Goal: Information Seeking & Learning: Learn about a topic

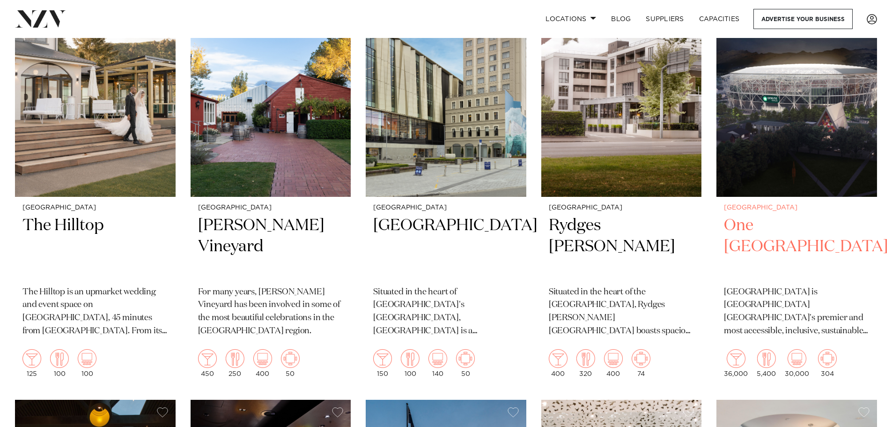
scroll to position [421, 0]
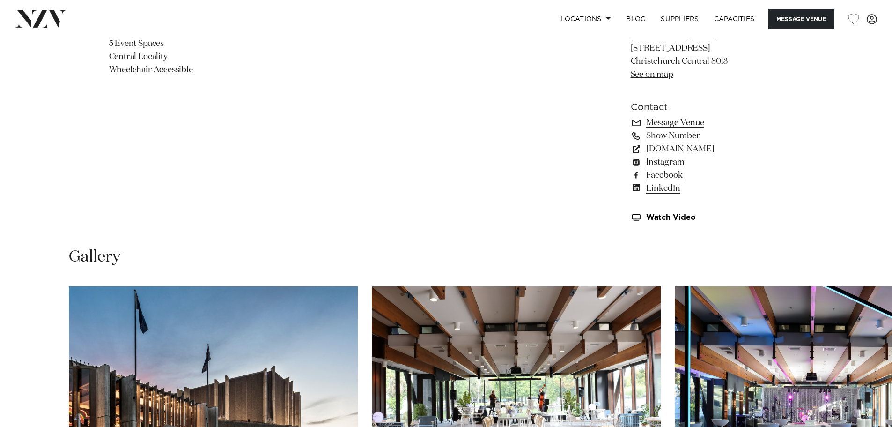
scroll to position [936, 0]
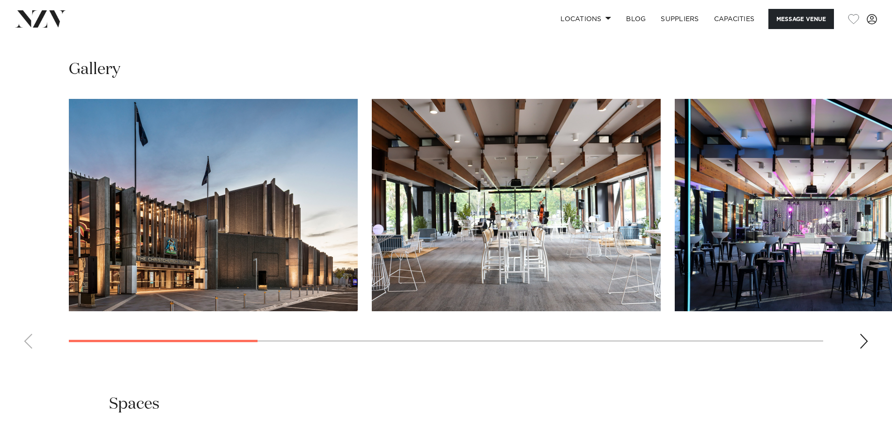
click at [860, 347] on div "Next slide" at bounding box center [863, 340] width 9 height 15
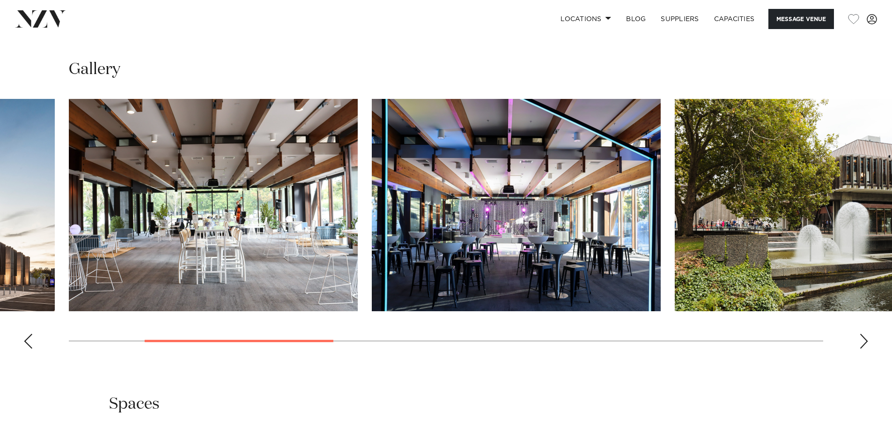
click at [859, 347] on div "Next slide" at bounding box center [863, 340] width 9 height 15
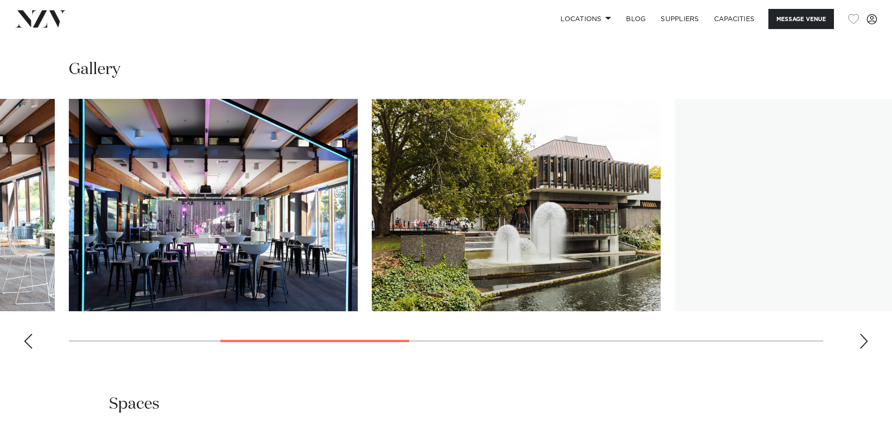
click at [859, 347] on div "Next slide" at bounding box center [863, 340] width 9 height 15
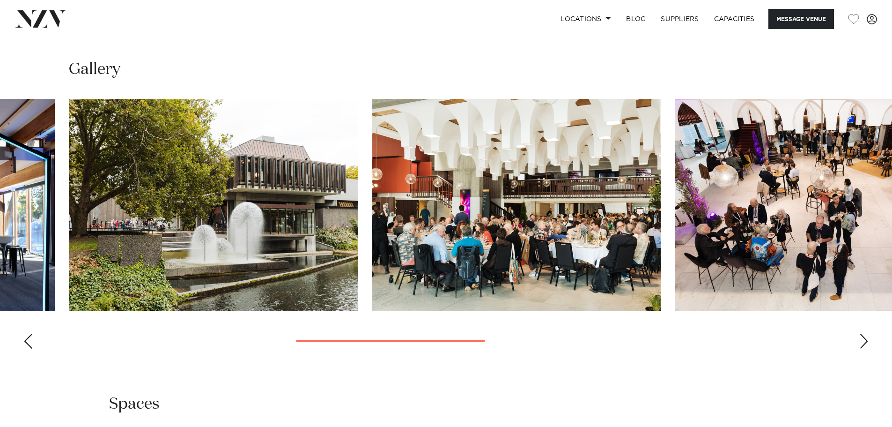
click at [859, 347] on div "Next slide" at bounding box center [863, 340] width 9 height 15
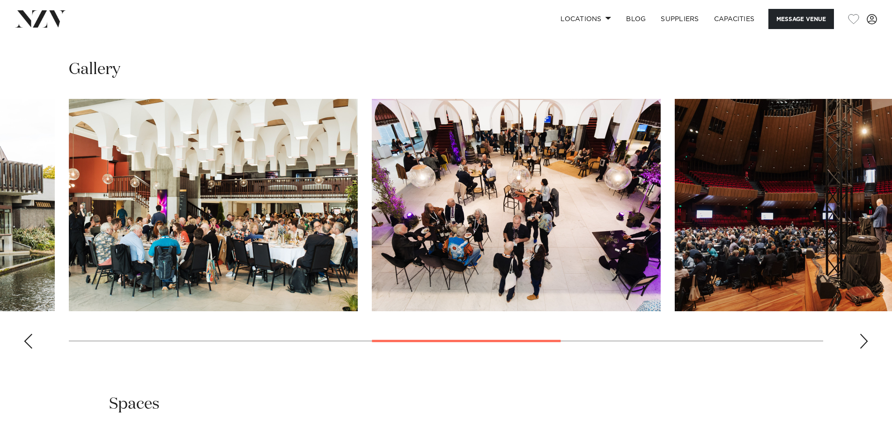
click at [859, 347] on div "Next slide" at bounding box center [863, 340] width 9 height 15
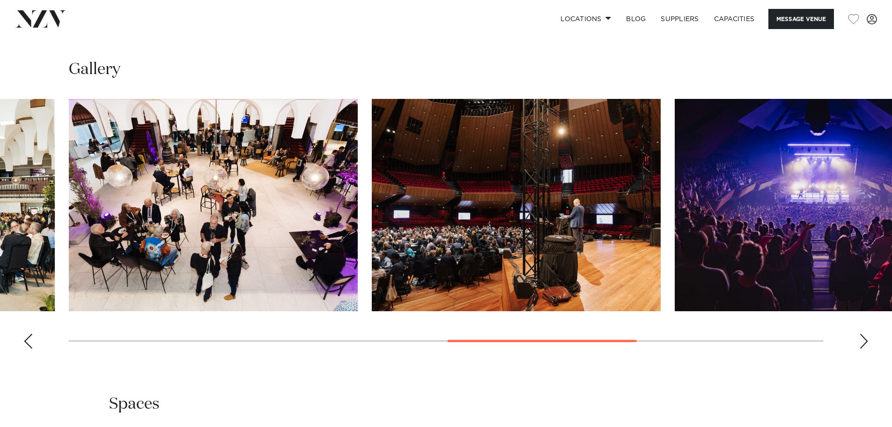
click at [858, 346] on swiper-container at bounding box center [446, 227] width 892 height 257
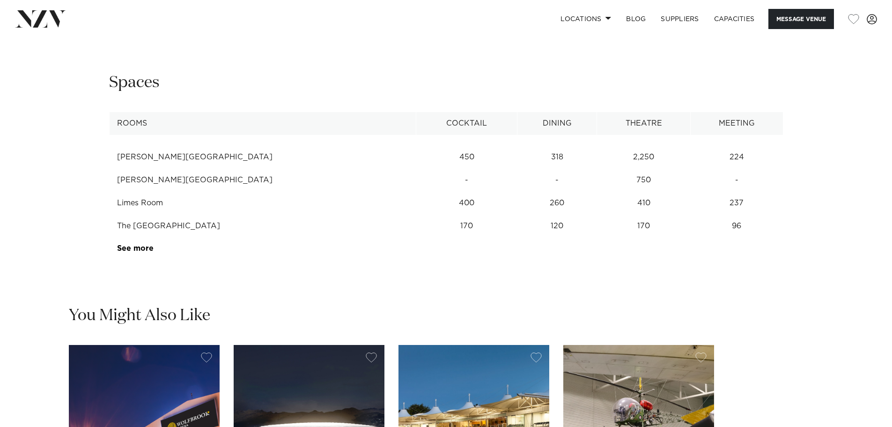
scroll to position [1264, 0]
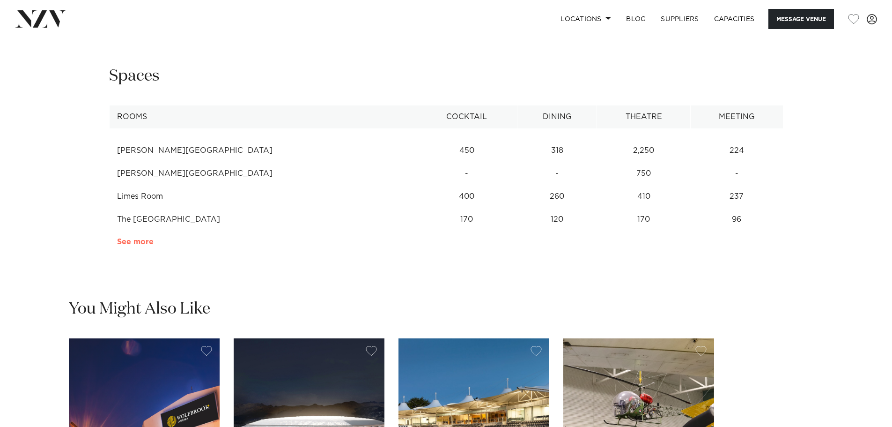
click at [127, 238] on link "See more" at bounding box center [153, 241] width 73 height 7
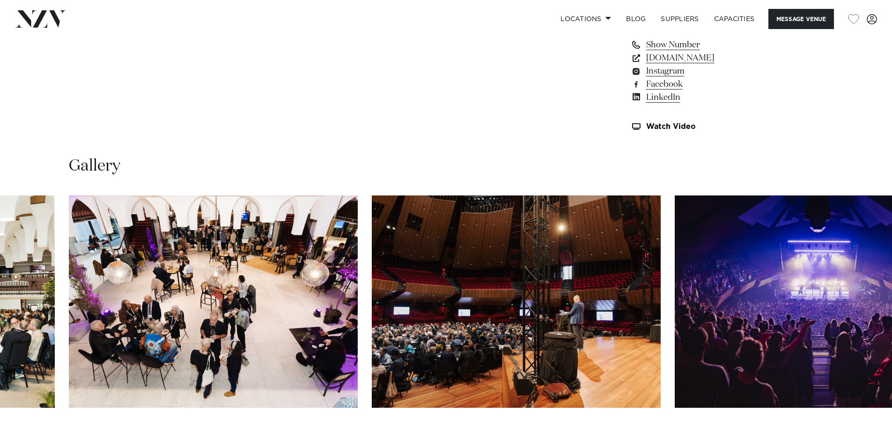
scroll to position [609, 0]
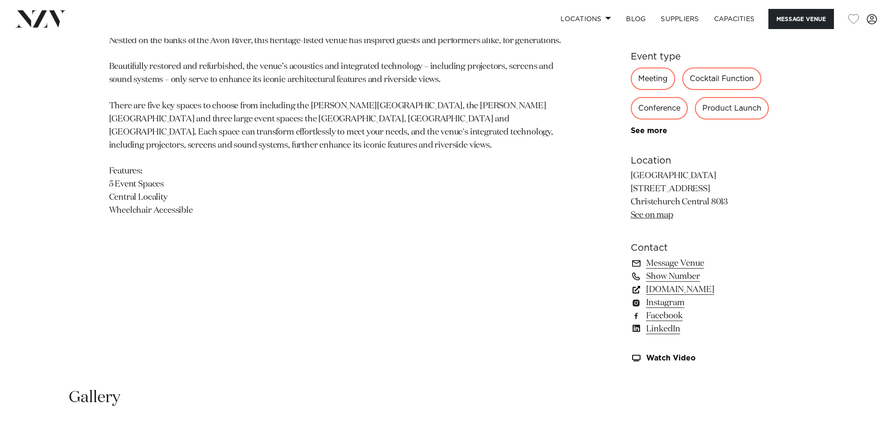
click at [664, 288] on link "[DOMAIN_NAME]" at bounding box center [707, 289] width 153 height 13
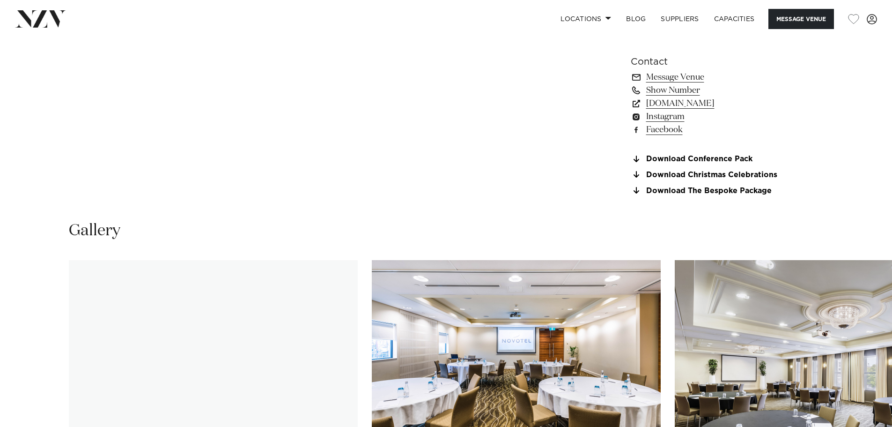
scroll to position [983, 0]
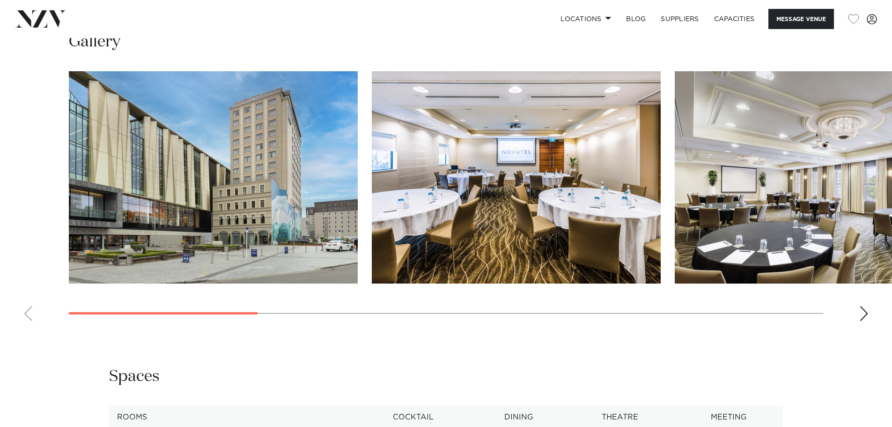
click at [866, 312] on div "Next slide" at bounding box center [863, 313] width 9 height 15
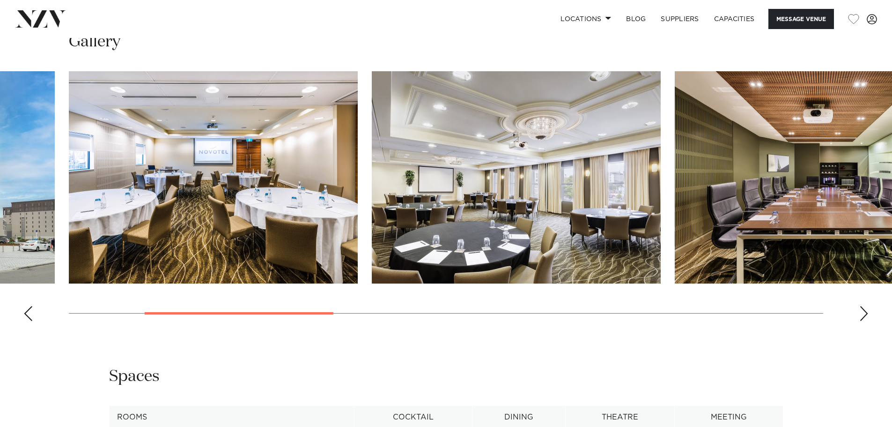
click at [866, 312] on div "Next slide" at bounding box center [863, 313] width 9 height 15
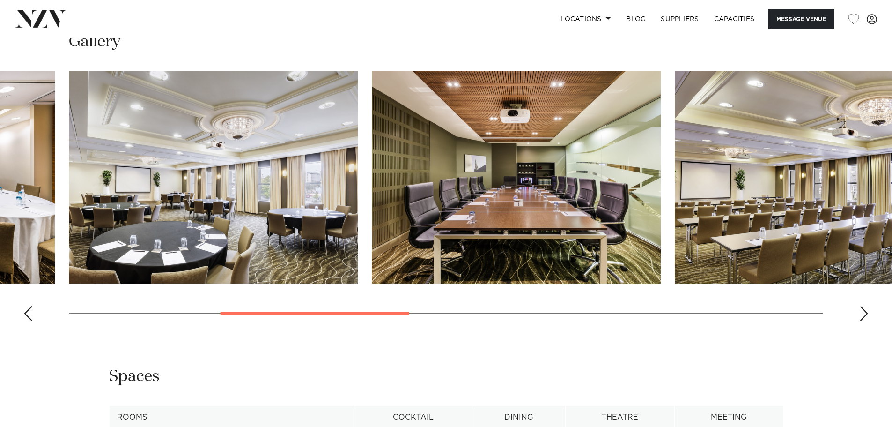
click at [866, 312] on div "Next slide" at bounding box center [863, 313] width 9 height 15
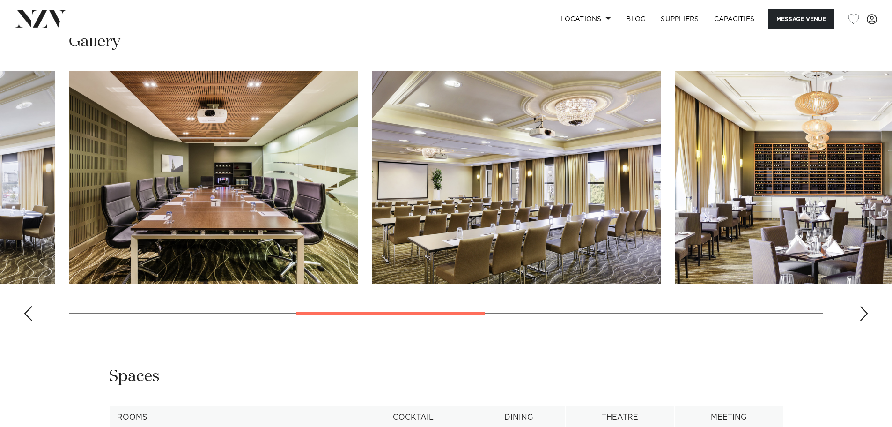
click at [866, 312] on div "Next slide" at bounding box center [863, 313] width 9 height 15
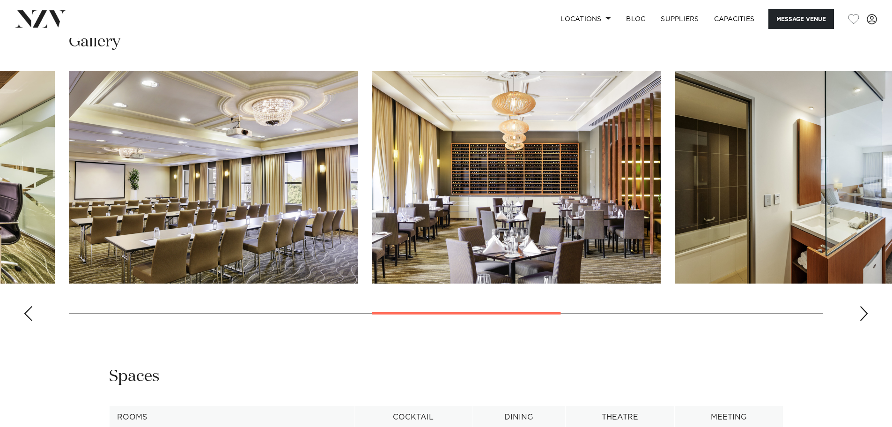
click at [866, 312] on div "Next slide" at bounding box center [863, 313] width 9 height 15
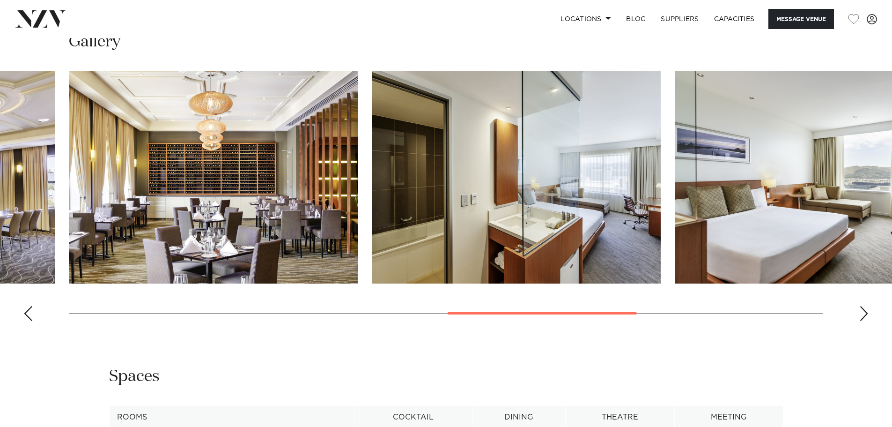
click at [866, 312] on div "Next slide" at bounding box center [863, 313] width 9 height 15
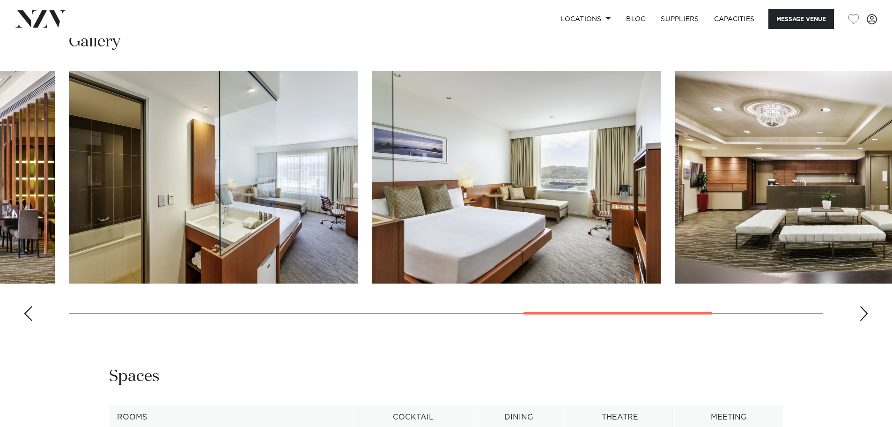
click at [866, 312] on div "Next slide" at bounding box center [863, 313] width 9 height 15
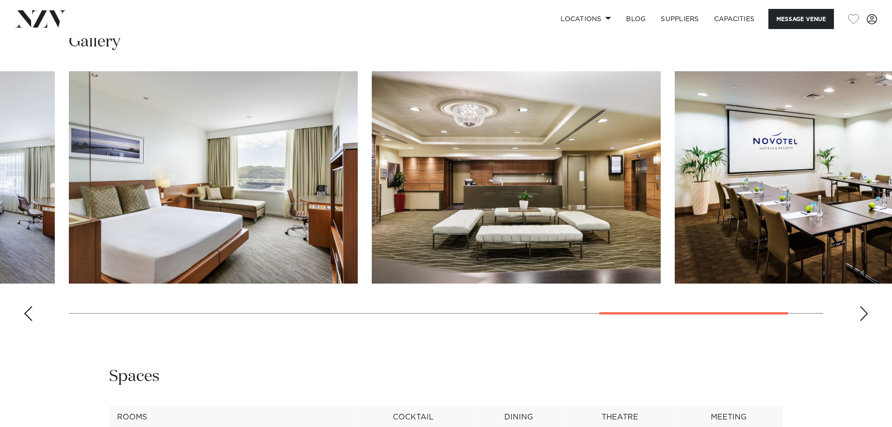
click at [866, 312] on div "Next slide" at bounding box center [863, 313] width 9 height 15
